Goal: Task Accomplishment & Management: Use online tool/utility

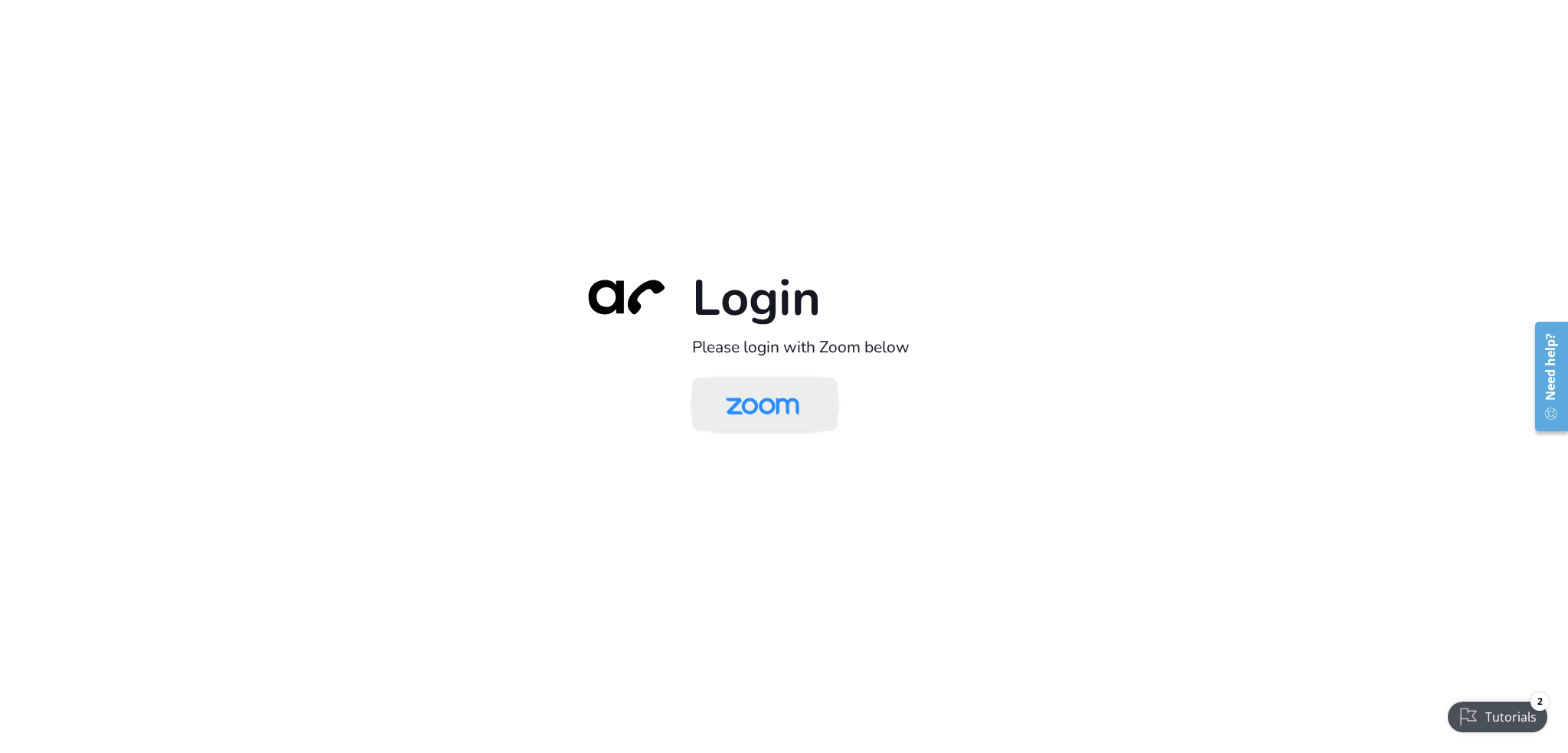
click at [812, 418] on img at bounding box center [762, 405] width 106 height 50
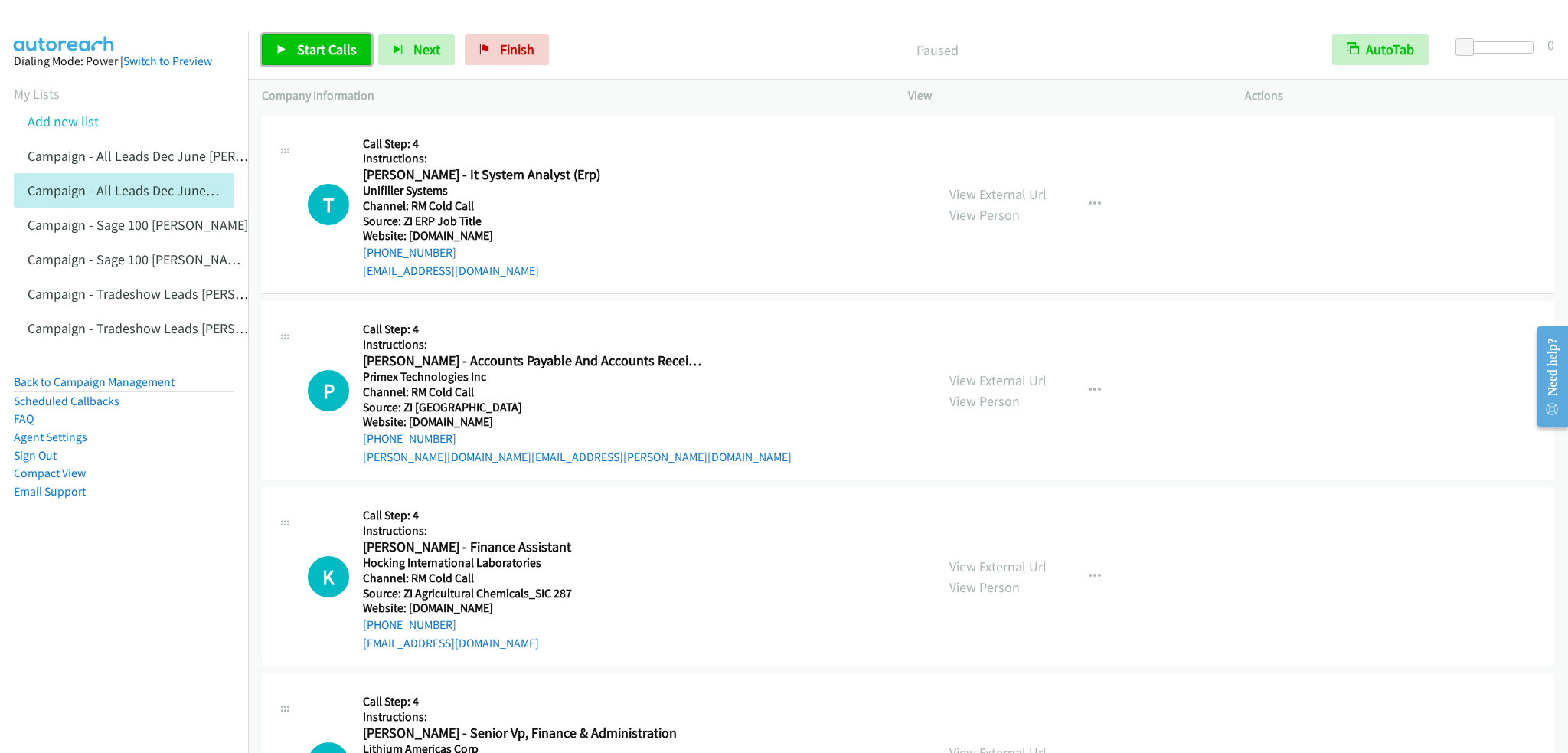
click at [317, 50] on span "Start Calls" at bounding box center [327, 49] width 60 height 17
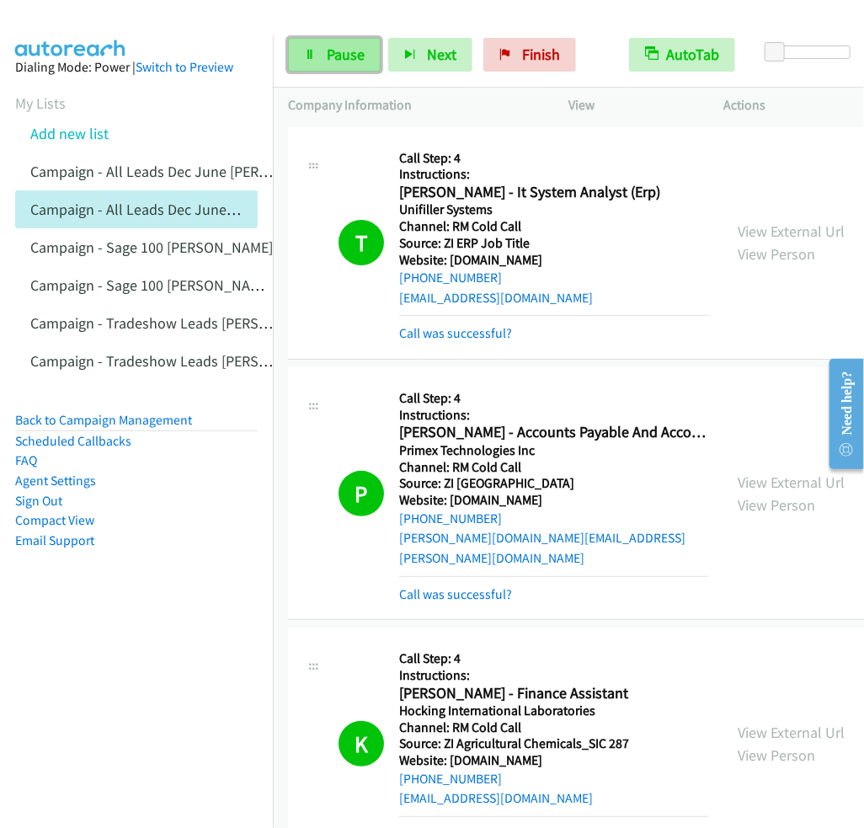
click at [327, 63] on link "Pause" at bounding box center [334, 55] width 93 height 34
